Goal: Information Seeking & Learning: Learn about a topic

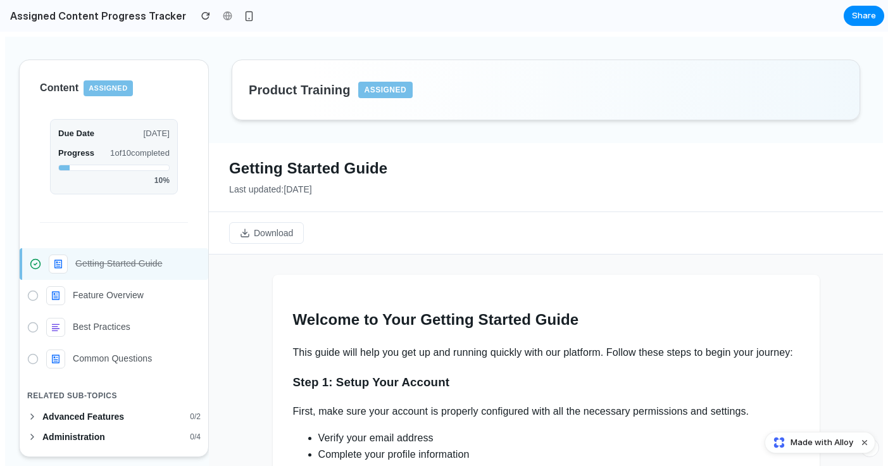
scroll to position [10, 0]
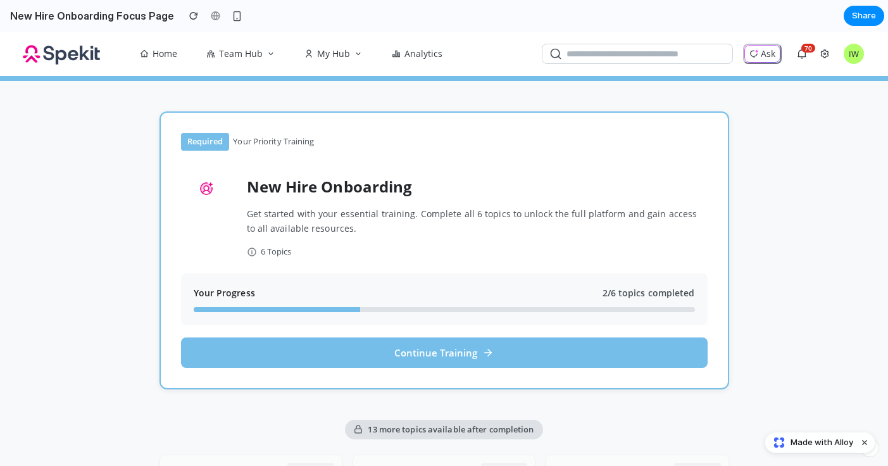
click at [382, 227] on p "Get started with your essential training. Complete all 6 topics to unlock the f…" at bounding box center [477, 221] width 461 height 28
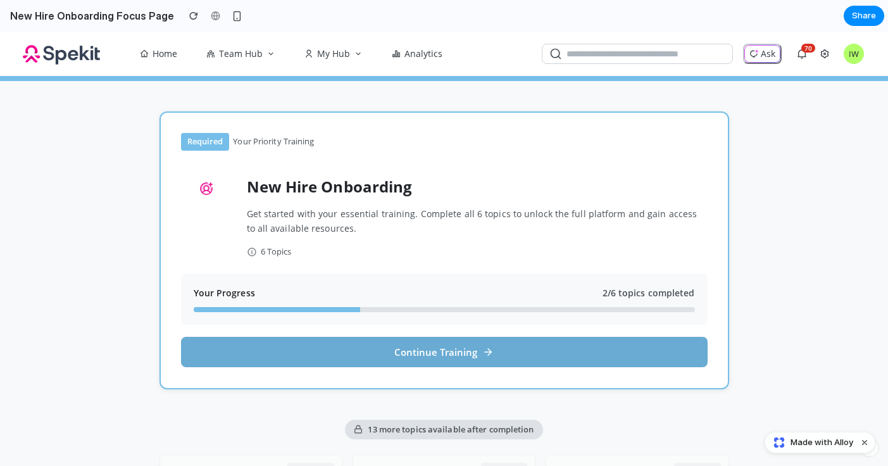
click at [402, 364] on button "Continue Training" at bounding box center [444, 352] width 526 height 30
click at [406, 353] on button "Continue Training" at bounding box center [444, 352] width 526 height 30
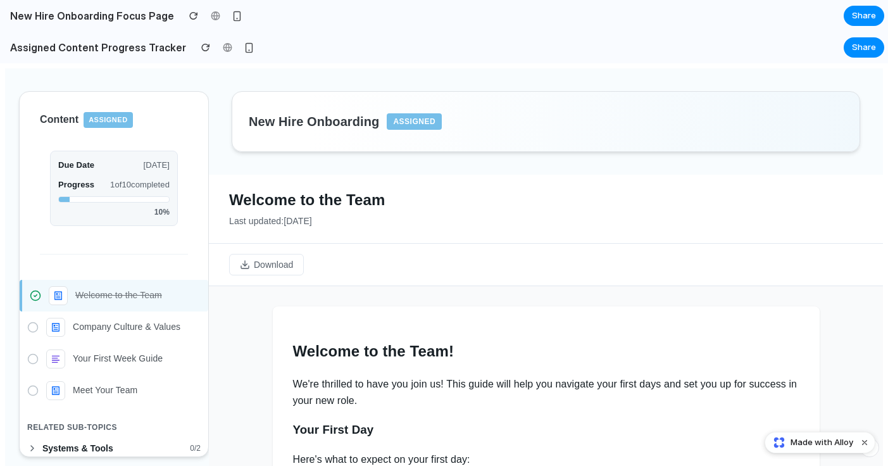
click at [208, 201] on div "Content Assigned Due Date Dec 4, 2025 Progress 1 of 10 completed 10 % Welcome t…" at bounding box center [114, 274] width 190 height 366
click at [122, 202] on div "Progress 1 of 10 completed 10 %" at bounding box center [113, 197] width 111 height 39
drag, startPoint x: 122, startPoint y: 242, endPoint x: 125, endPoint y: 268, distance: 25.5
click at [122, 242] on div "Content Assigned Due Date Dec 4, 2025 Progress 1 of 10 completed 10 %" at bounding box center [114, 176] width 148 height 168
click at [126, 297] on p "Welcome to the Team" at bounding box center [137, 295] width 125 height 13
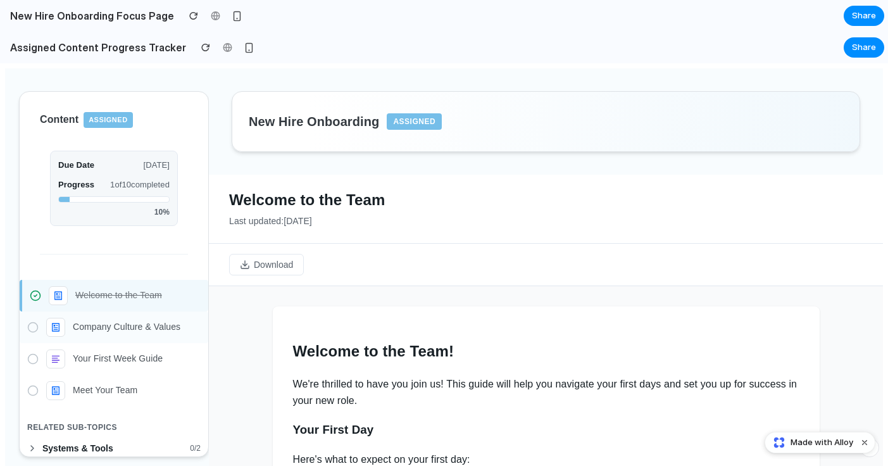
click at [134, 331] on p "Company Culture & Values" at bounding box center [137, 326] width 128 height 13
click at [158, 299] on p "Welcome to the Team" at bounding box center [137, 295] width 125 height 13
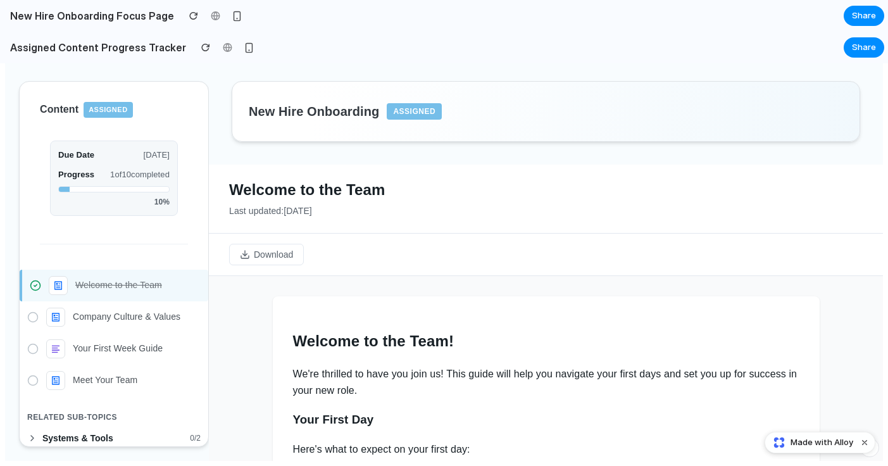
click at [345, 277] on div "Welcome to the Team! We're thrilled to have you join us! This guide will help y…" at bounding box center [546, 368] width 674 height 185
click at [369, 235] on div "Download" at bounding box center [546, 254] width 674 height 42
click at [416, 107] on span "Assigned" at bounding box center [414, 111] width 55 height 16
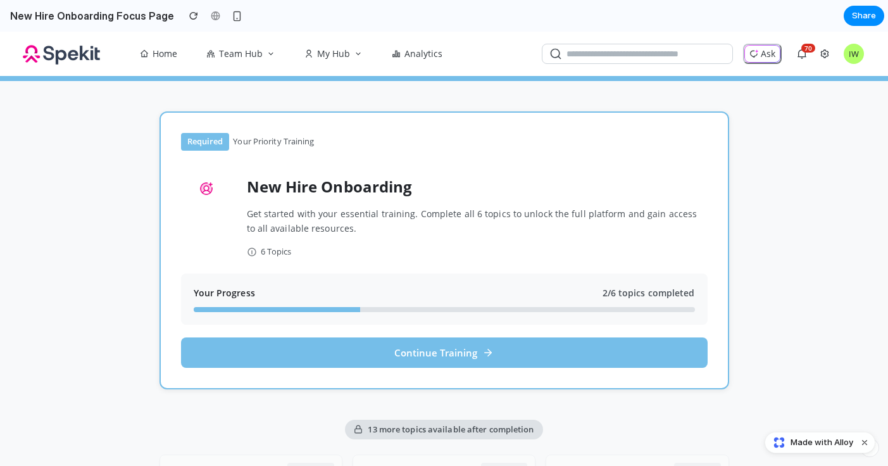
click at [326, 78] on div at bounding box center [444, 78] width 888 height 5
click at [326, 58] on button "My Hub" at bounding box center [333, 53] width 75 height 25
click at [299, 49] on button "My Hub" at bounding box center [333, 53] width 75 height 25
click at [247, 51] on button "Team Hub" at bounding box center [240, 53] width 85 height 25
click at [181, 51] on button "Home" at bounding box center [159, 53] width 54 height 25
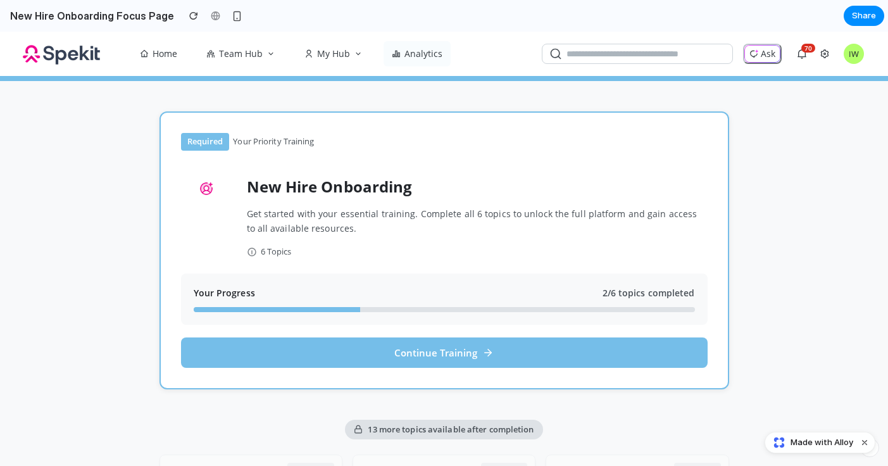
click at [418, 65] on button "Analytics" at bounding box center [416, 53] width 67 height 25
click at [822, 54] on icon "button" at bounding box center [824, 54] width 10 height 10
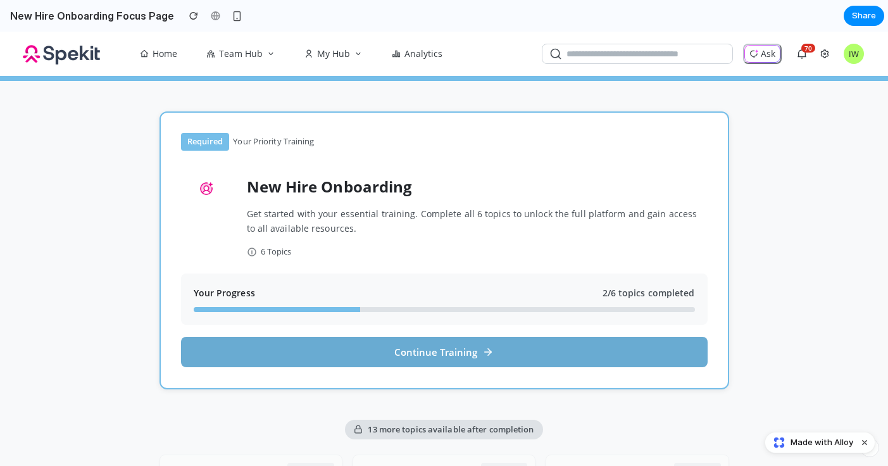
click at [483, 351] on icon at bounding box center [487, 351] width 11 height 11
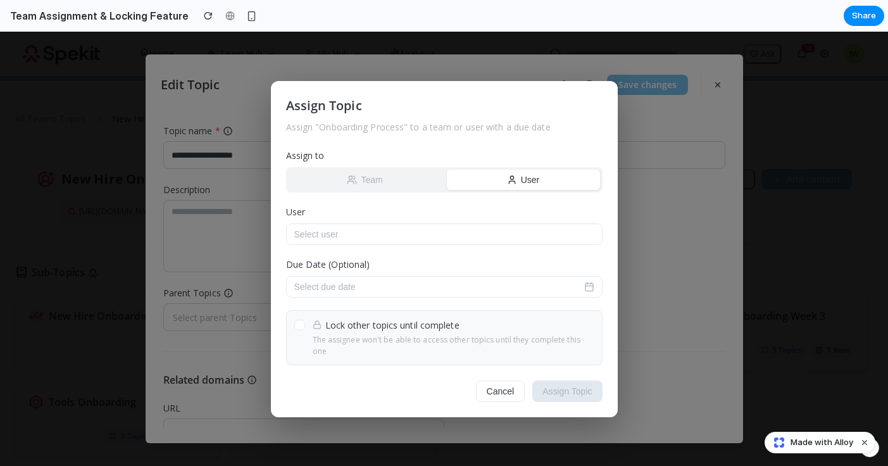
scroll to position [321, 0]
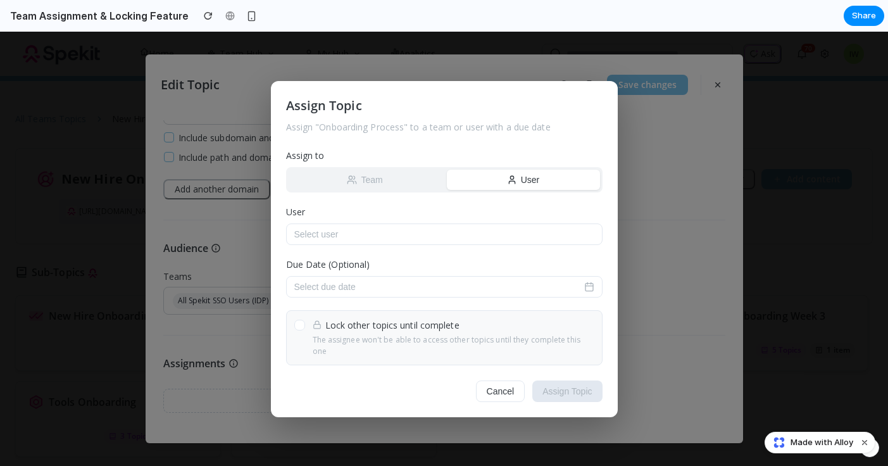
click at [480, 388] on button "Cancel" at bounding box center [500, 391] width 49 height 22
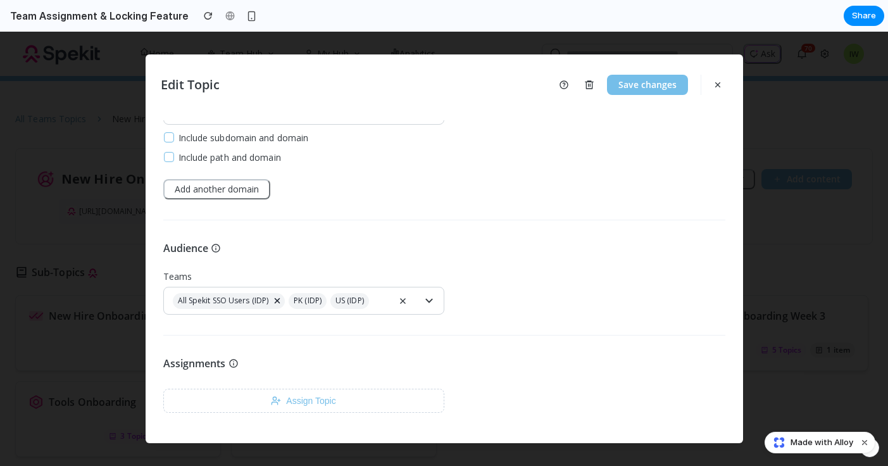
click at [309, 340] on div "**********" at bounding box center [444, 273] width 567 height 307
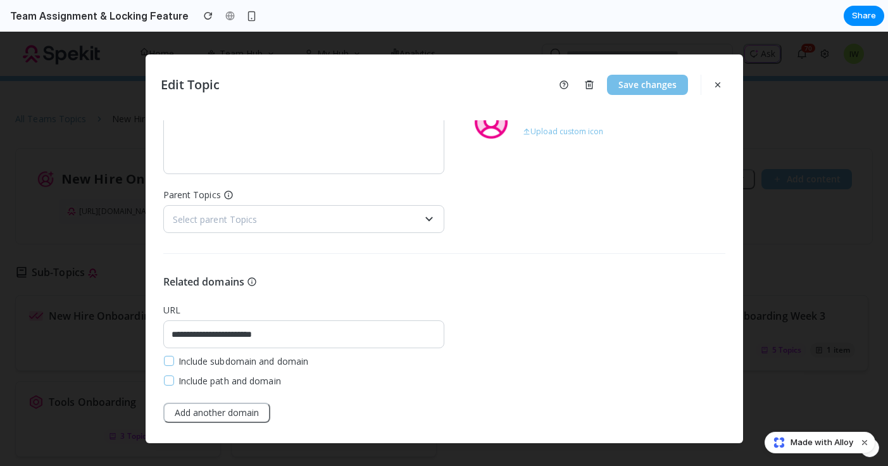
scroll to position [0, 0]
